Goal: Task Accomplishment & Management: Use online tool/utility

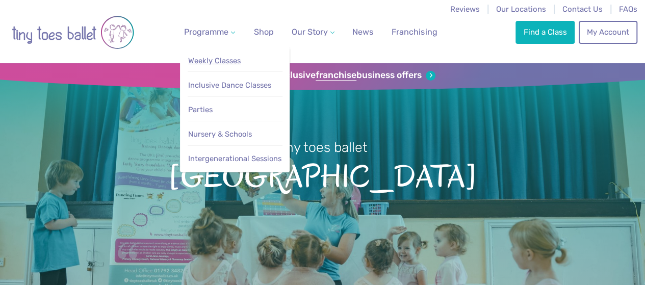
click at [238, 64] on span "Weekly Classes" at bounding box center [214, 60] width 53 height 9
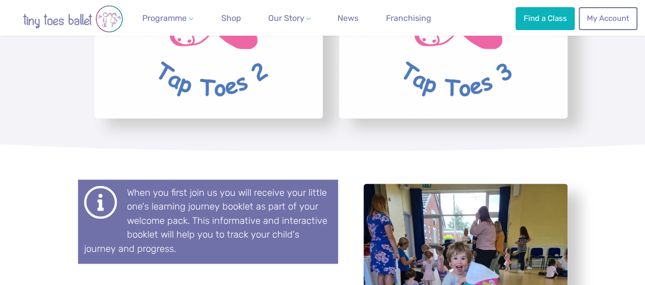
scroll to position [2611, 0]
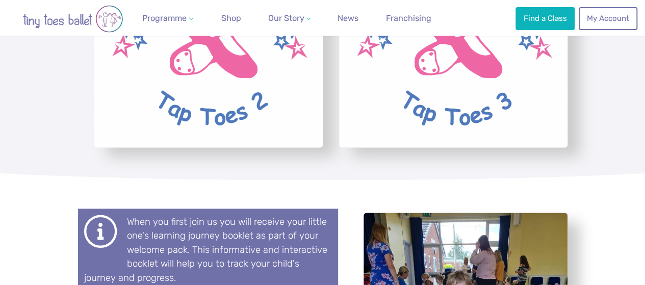
click at [382, 67] on img "View full-size image" at bounding box center [453, 54] width 228 height 186
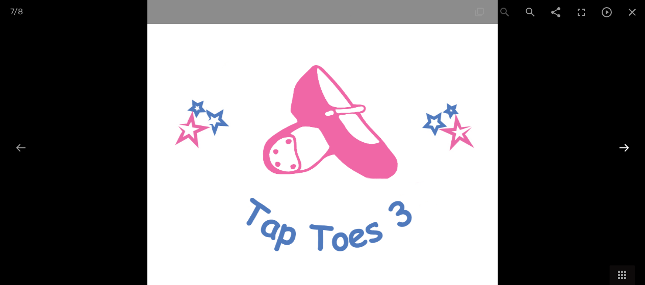
click at [624, 150] on div at bounding box center [623, 148] width 21 height 20
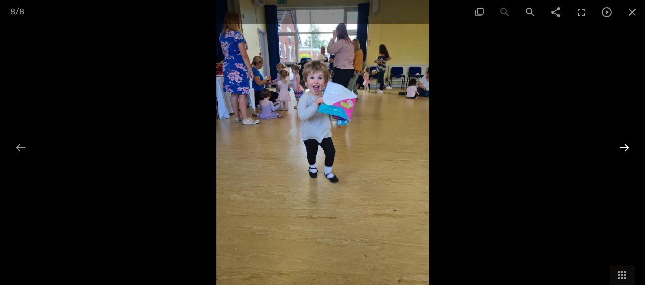
click at [624, 150] on div at bounding box center [623, 148] width 21 height 20
click at [635, 8] on span at bounding box center [632, 12] width 25 height 24
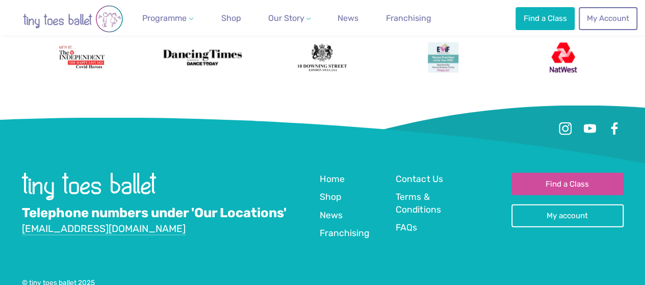
scroll to position [3115, 0]
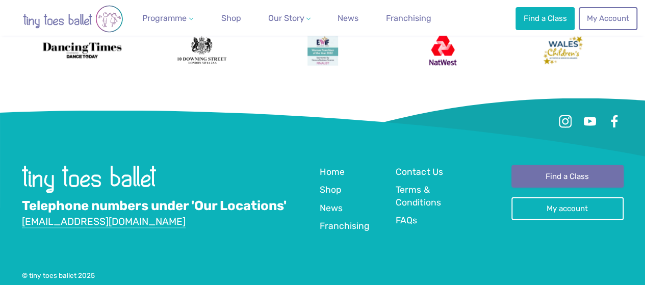
click at [565, 165] on link "Find a Class" at bounding box center [567, 176] width 112 height 22
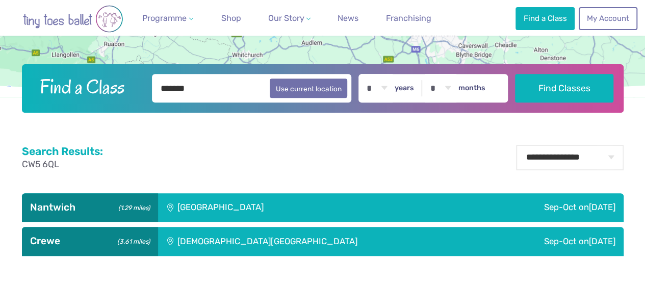
scroll to position [204, 0]
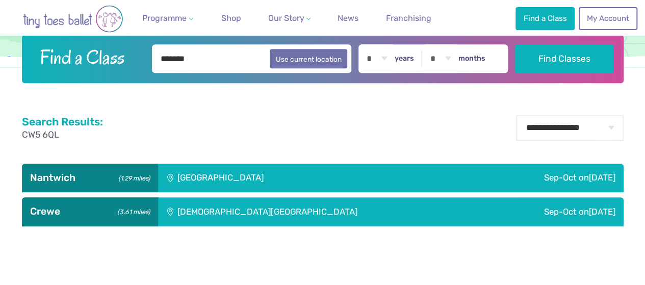
click at [495, 180] on div "Sep-Oct on Saturday" at bounding box center [522, 178] width 202 height 29
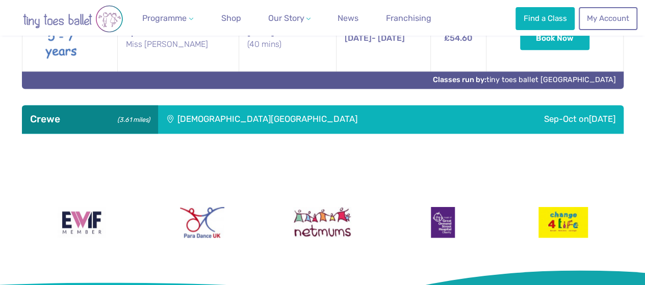
scroll to position [632, 0]
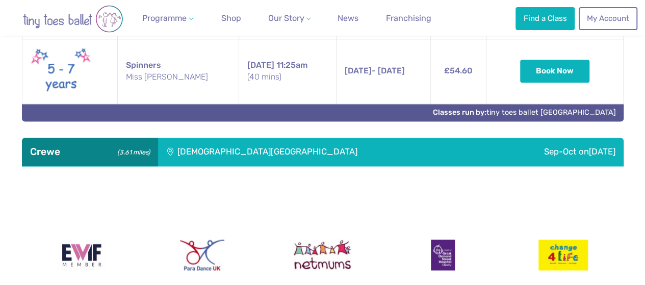
click at [565, 140] on div "Sep-Oct on Monday" at bounding box center [554, 152] width 138 height 29
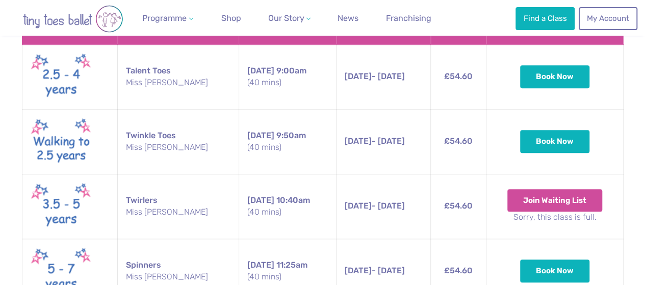
scroll to position [408, 0]
